Goal: Communication & Community: Participate in discussion

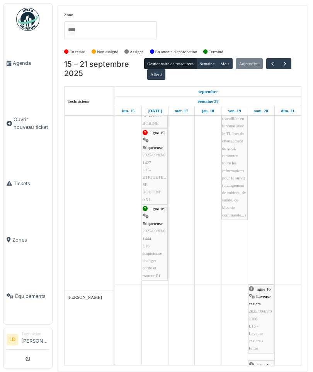
scroll to position [450, 0]
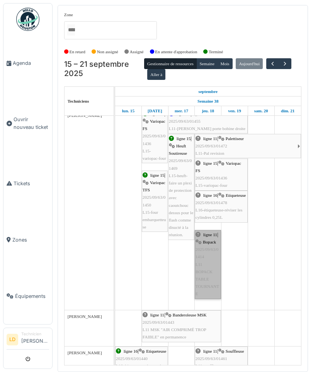
click at [207, 271] on link "ligne 11 | Bopack 2025/09/63/01414 L11 BOPACK TABLE TOURNANTE" at bounding box center [208, 264] width 26 height 69
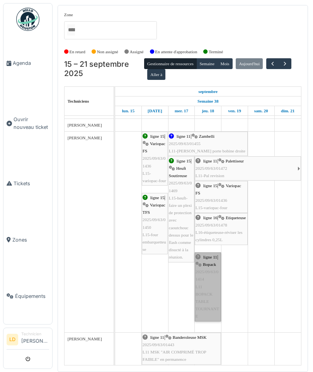
scroll to position [1103, 0]
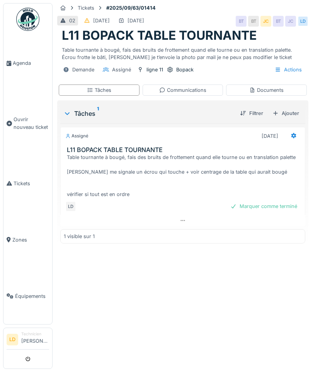
click at [194, 88] on div "Communications" at bounding box center [182, 89] width 47 height 7
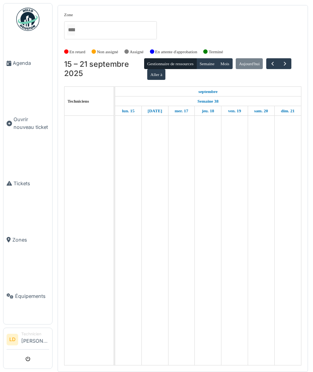
click at [20, 64] on span "Agenda" at bounding box center [31, 62] width 36 height 7
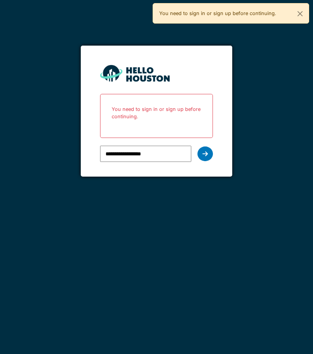
click at [203, 156] on icon at bounding box center [204, 154] width 5 height 6
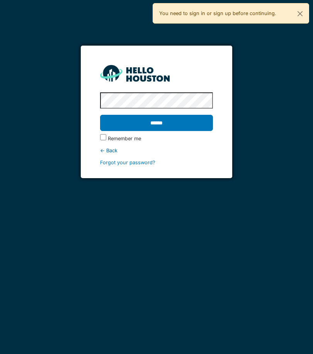
click at [190, 123] on input "******" at bounding box center [156, 123] width 113 height 16
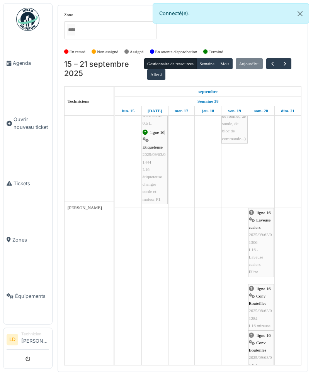
scroll to position [501, 0]
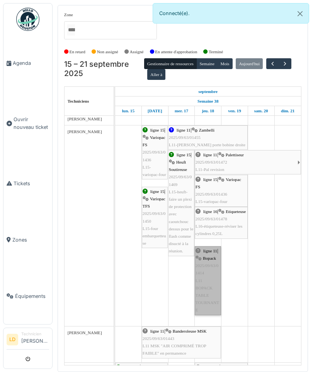
click at [210, 271] on link "ligne 11 | Bopack 2025/09/63/01414 L11 BOPACK TABLE TOURNANTE" at bounding box center [208, 280] width 26 height 69
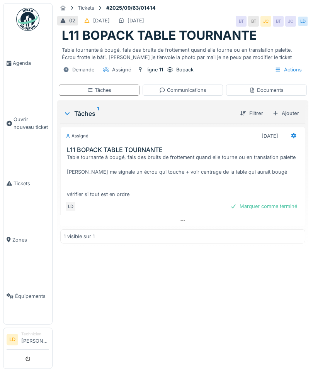
click at [190, 92] on div "Communications" at bounding box center [182, 89] width 47 height 7
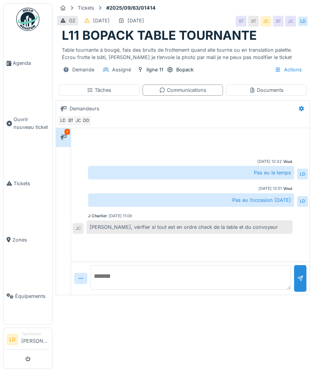
click at [235, 281] on textarea at bounding box center [190, 277] width 200 height 25
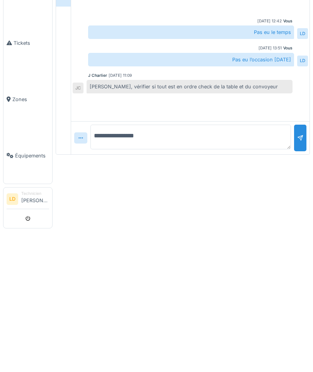
type textarea "**********"
click at [303, 273] on div at bounding box center [300, 282] width 12 height 19
